Goal: Find contact information: Find contact information

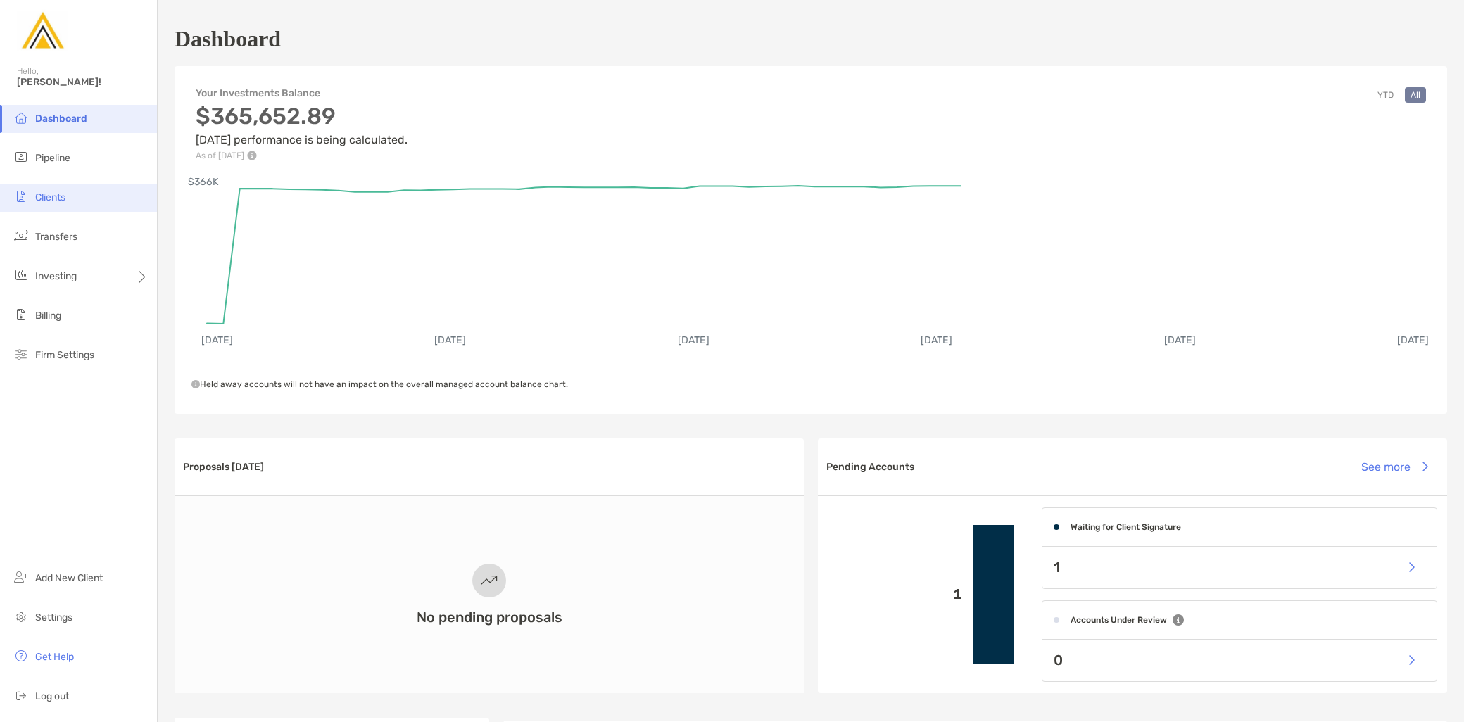
click at [65, 194] on span "Clients" at bounding box center [50, 197] width 30 height 12
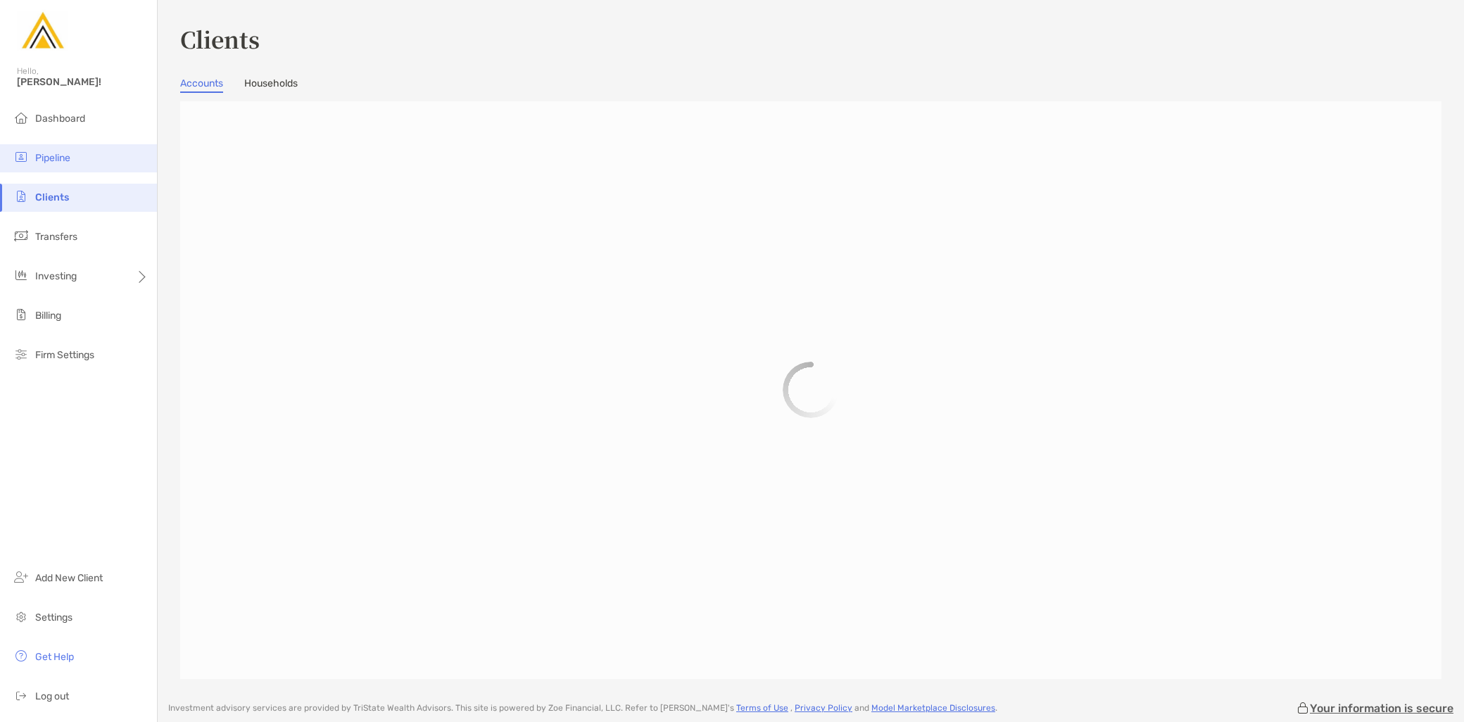
click at [68, 165] on li "Pipeline" at bounding box center [78, 158] width 157 height 28
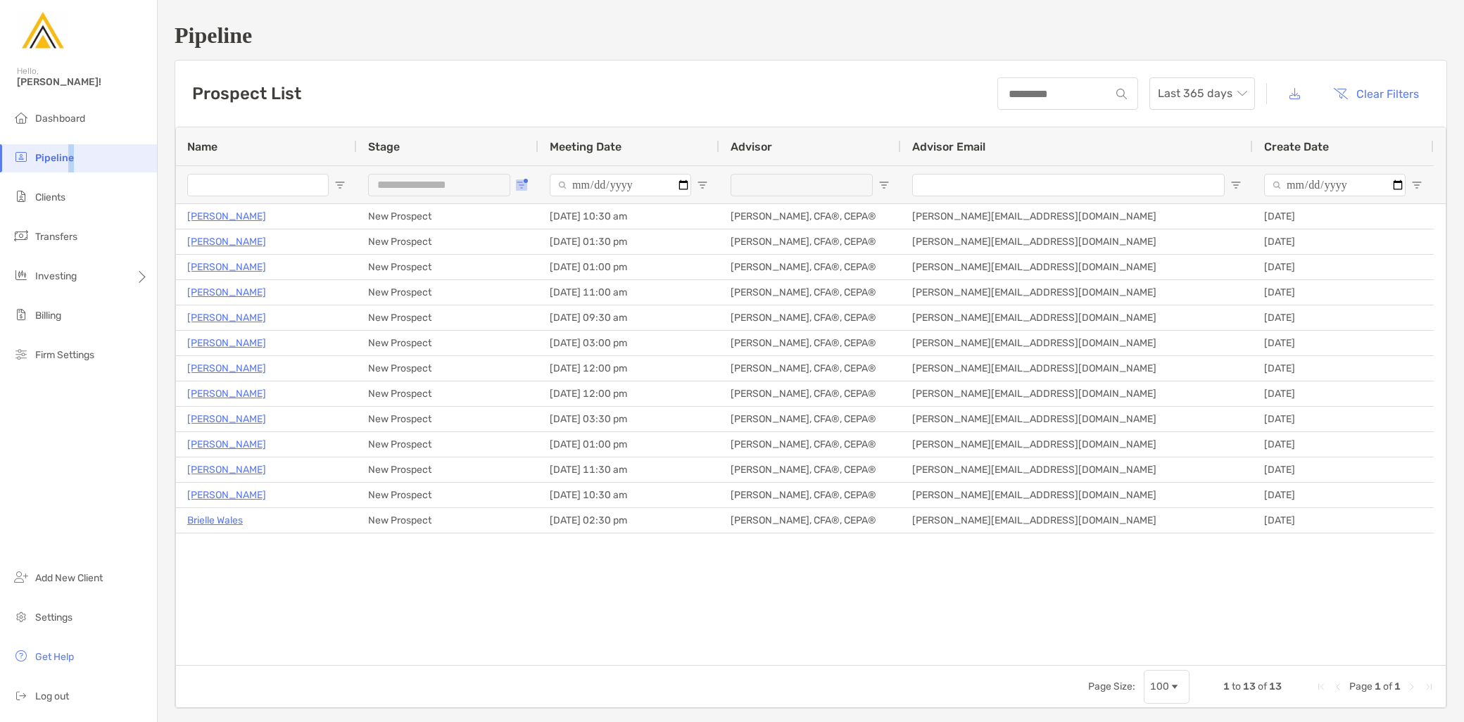
click at [522, 184] on span "Open Filter Menu" at bounding box center [521, 185] width 11 height 11
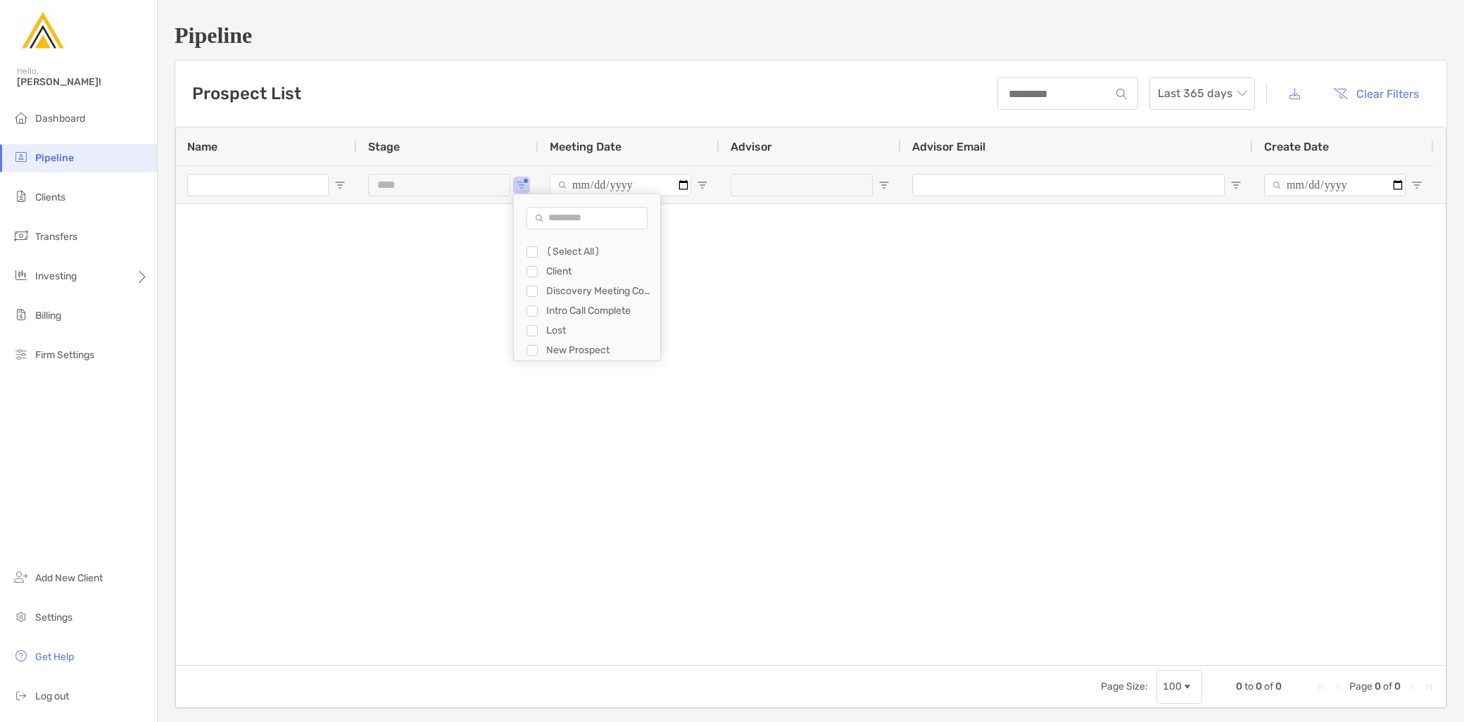
type input "**********"
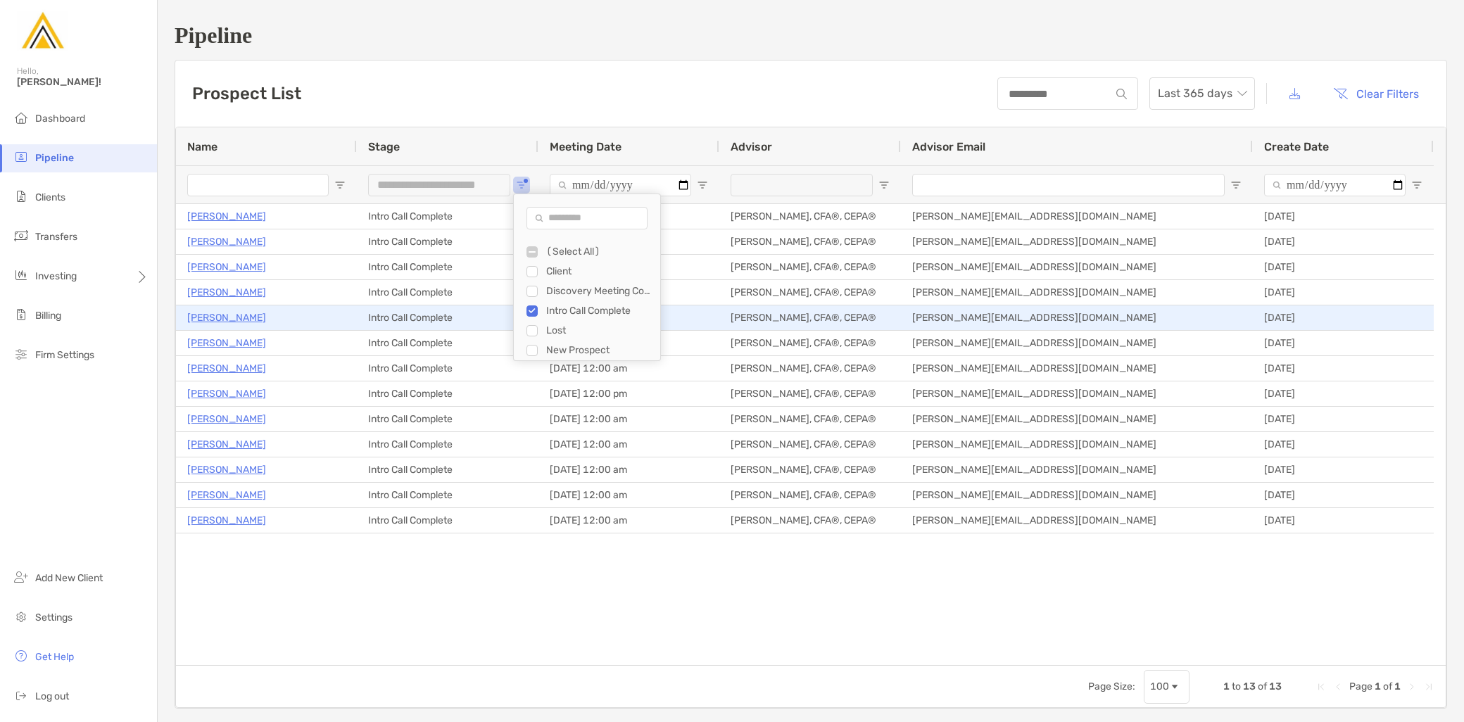
click at [227, 325] on p "[PERSON_NAME]" at bounding box center [226, 318] width 79 height 18
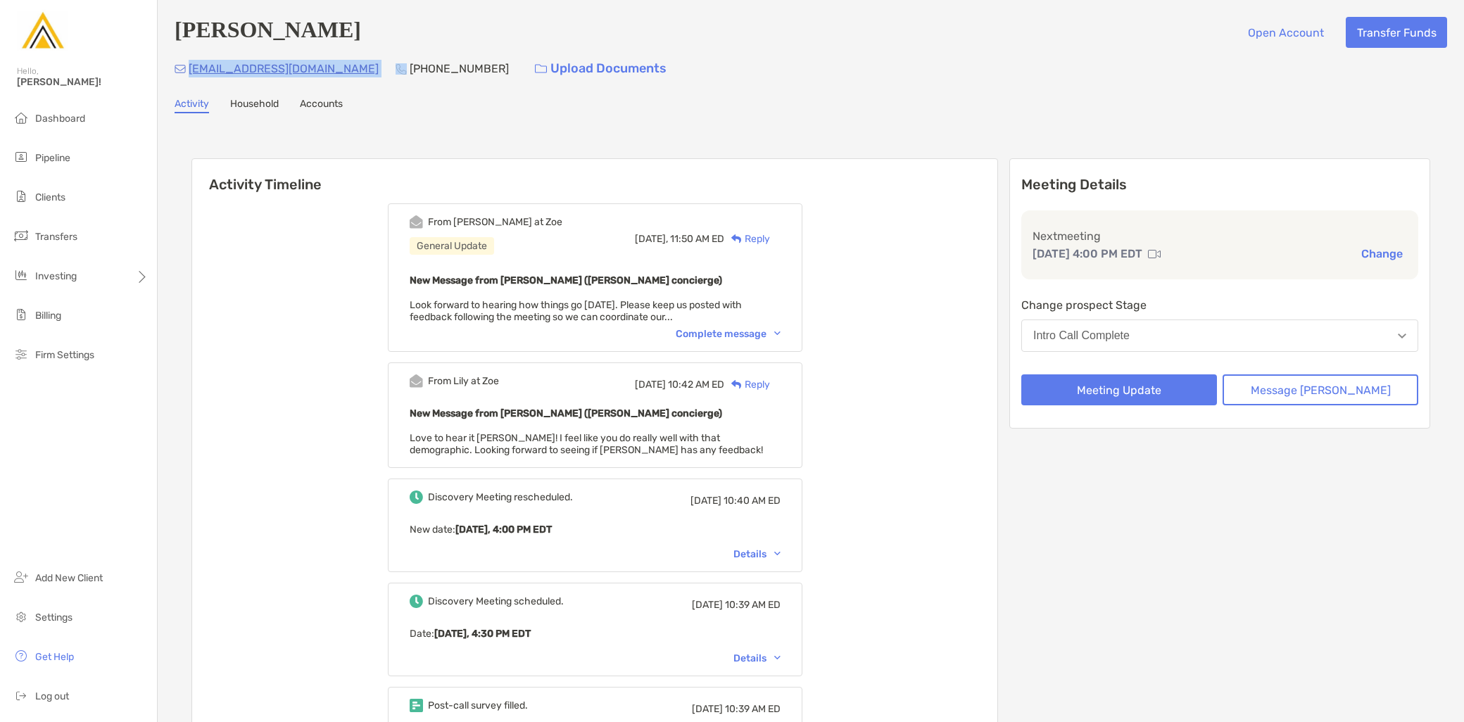
drag, startPoint x: 336, startPoint y: 73, endPoint x: 190, endPoint y: 71, distance: 145.7
click at [190, 71] on div "[EMAIL_ADDRESS][DOMAIN_NAME] [PHONE_NUMBER] Upload Documents" at bounding box center [811, 69] width 1273 height 30
copy p "[EMAIL_ADDRESS][DOMAIN_NAME]"
drag, startPoint x: 445, startPoint y: 70, endPoint x: 358, endPoint y: 72, distance: 87.3
click at [358, 72] on div "[EMAIL_ADDRESS][DOMAIN_NAME] [PHONE_NUMBER] Upload Documents" at bounding box center [811, 69] width 1273 height 30
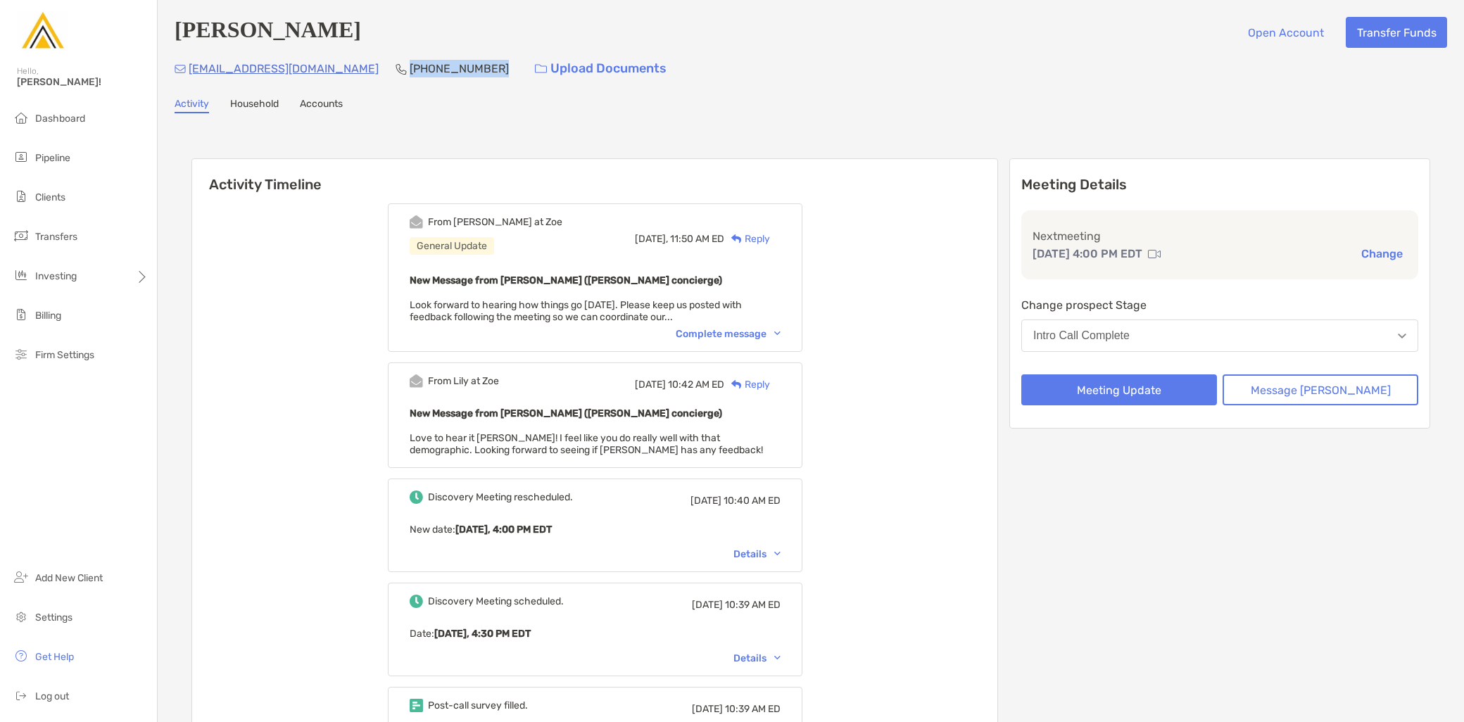
copy p "[PHONE_NUMBER]"
